Goal: Transaction & Acquisition: Book appointment/travel/reservation

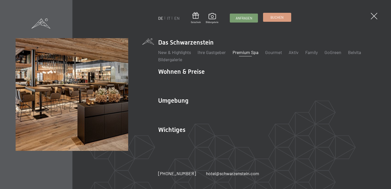
click at [275, 15] on link "Buchen" at bounding box center [278, 17] width 28 height 8
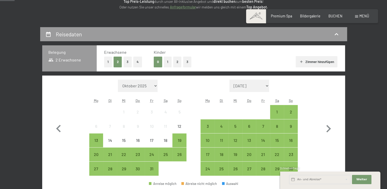
scroll to position [58, 0]
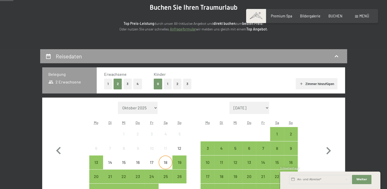
click at [171, 162] on div "18" at bounding box center [165, 166] width 13 height 13
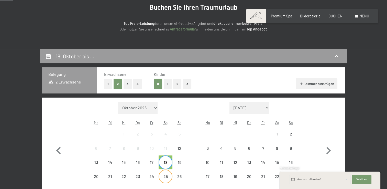
click at [168, 177] on div "25" at bounding box center [165, 180] width 13 height 13
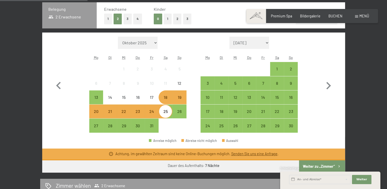
scroll to position [126, 0]
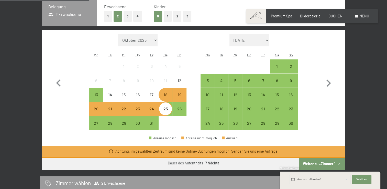
click at [181, 94] on div "19" at bounding box center [179, 99] width 13 height 13
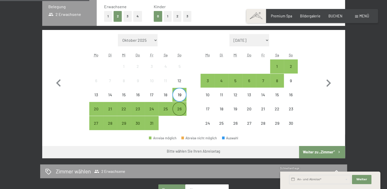
click at [182, 113] on div "26" at bounding box center [179, 113] width 13 height 13
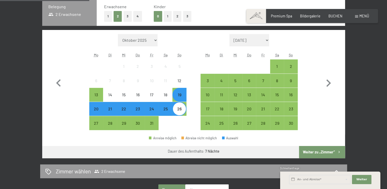
click at [315, 152] on button "Weiter zu „Zimmer“" at bounding box center [322, 152] width 46 height 12
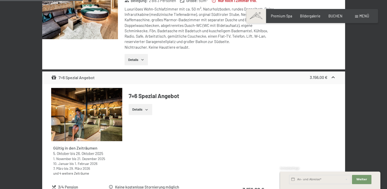
scroll to position [176, 0]
